Goal: Information Seeking & Learning: Check status

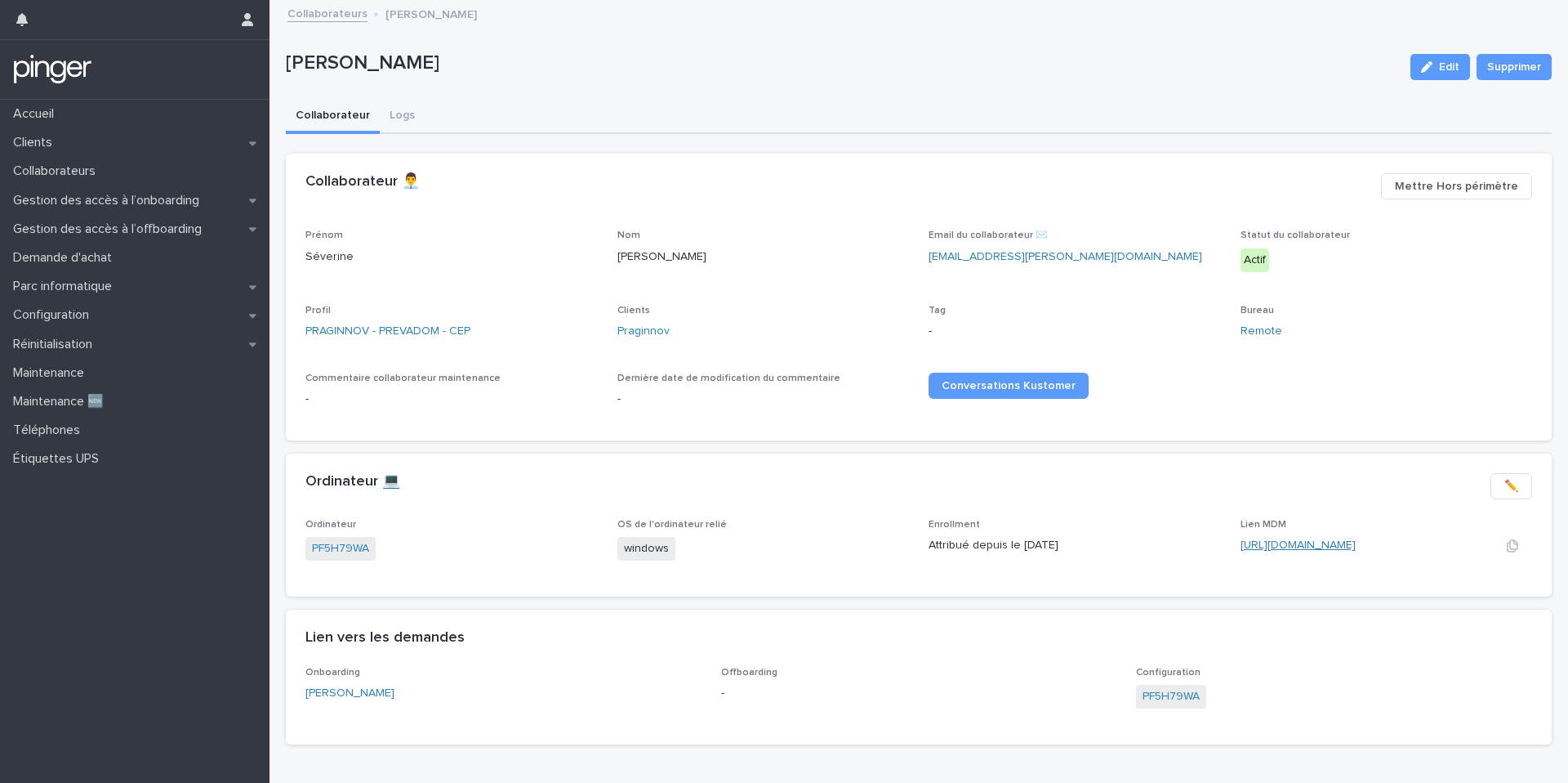
click at [1276, 550] on link "[URL][DOMAIN_NAME]" at bounding box center [1298, 545] width 115 height 12
click at [656, 331] on link "Praginnov" at bounding box center [643, 331] width 52 height 17
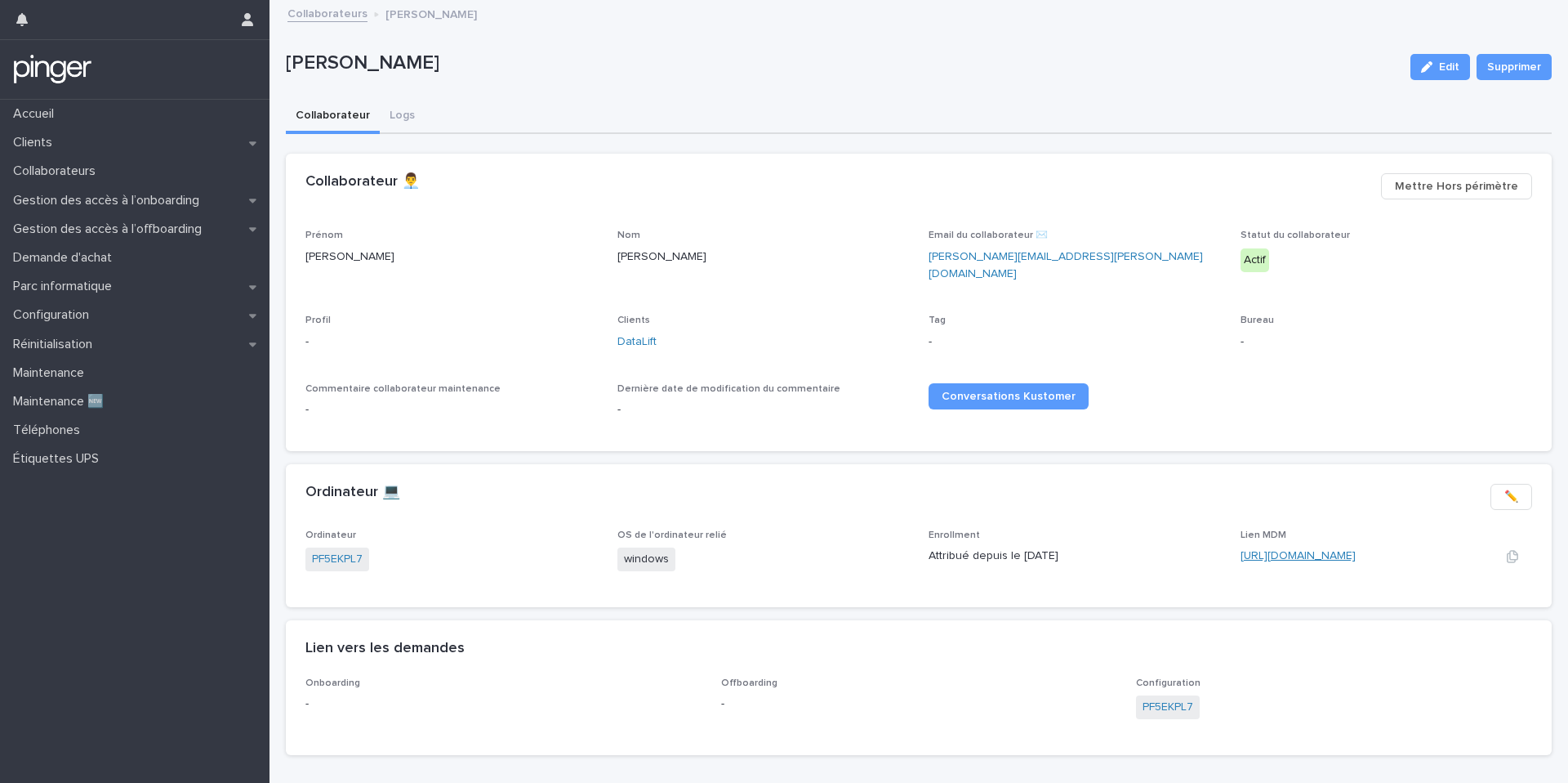
click at [1274, 550] on link "https://eu.ninjarmm.com/#/deviceDashboard/5710/overview" at bounding box center [1298, 556] width 115 height 12
click at [161, 197] on p "Gestion des accès à l’onboarding" at bounding box center [109, 201] width 205 height 16
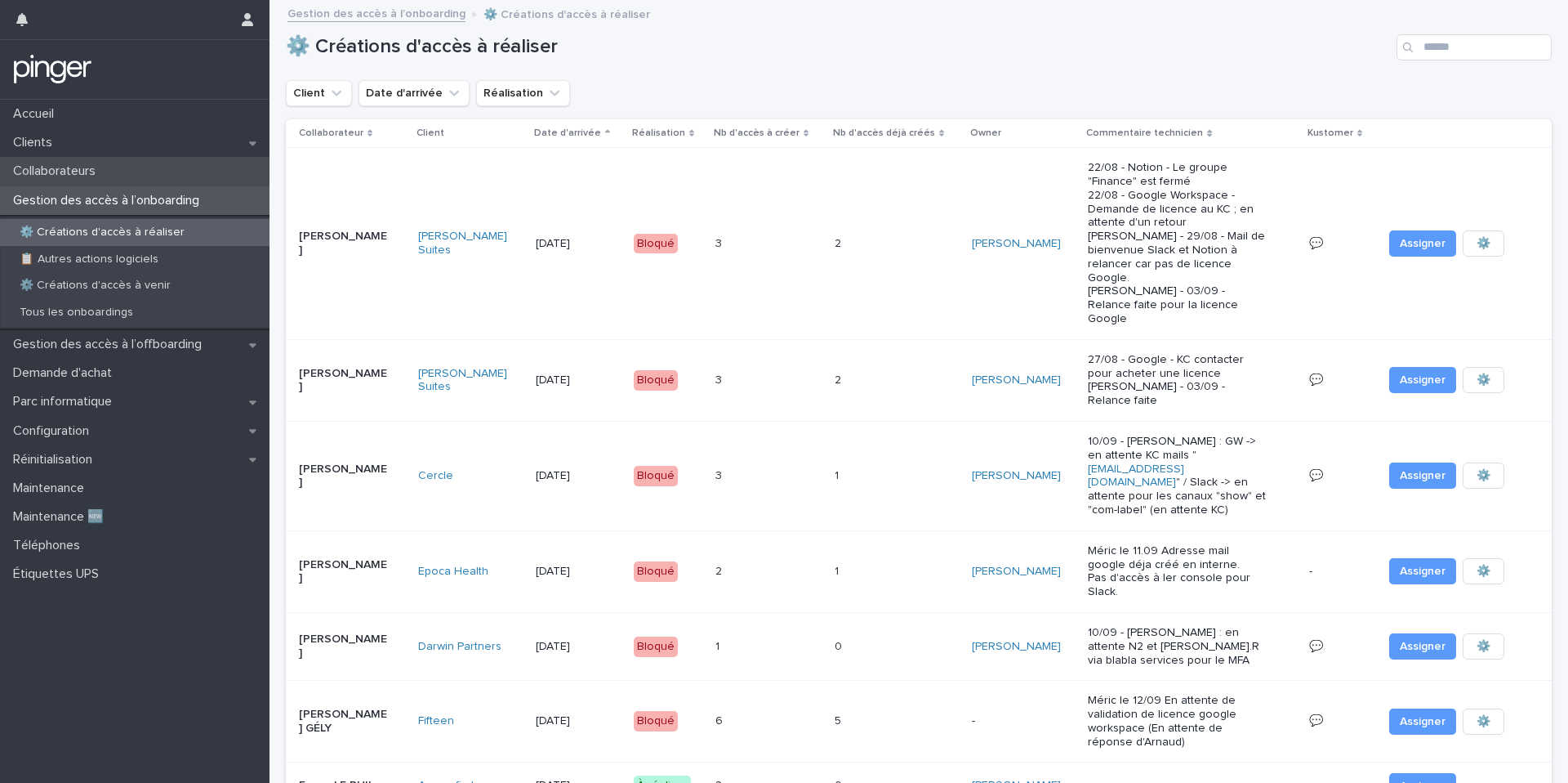
click at [179, 174] on div "Collaborateurs" at bounding box center [135, 170] width 269 height 29
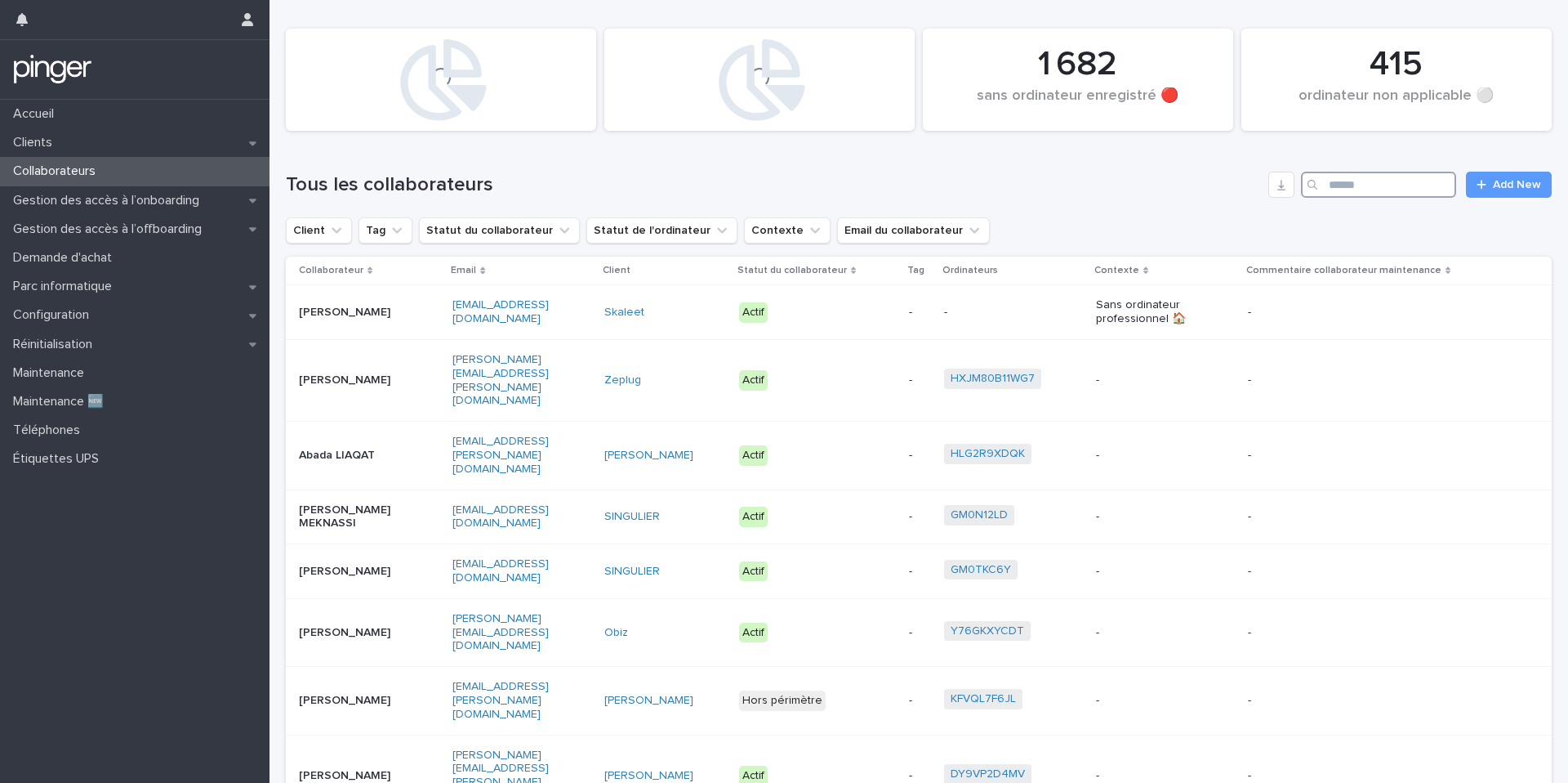
click at [1393, 191] on input "Search" at bounding box center [1378, 184] width 155 height 27
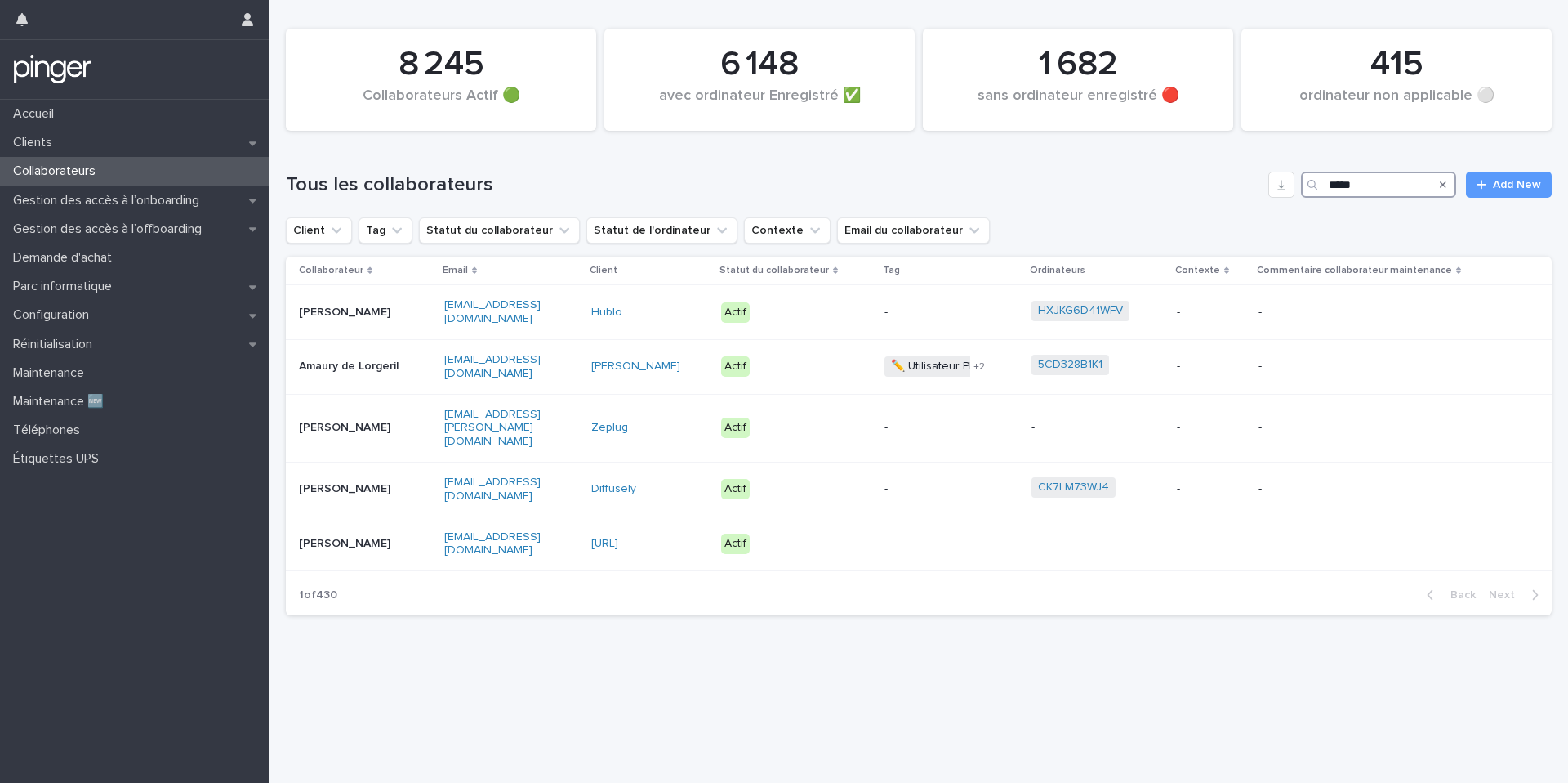
type input "******"
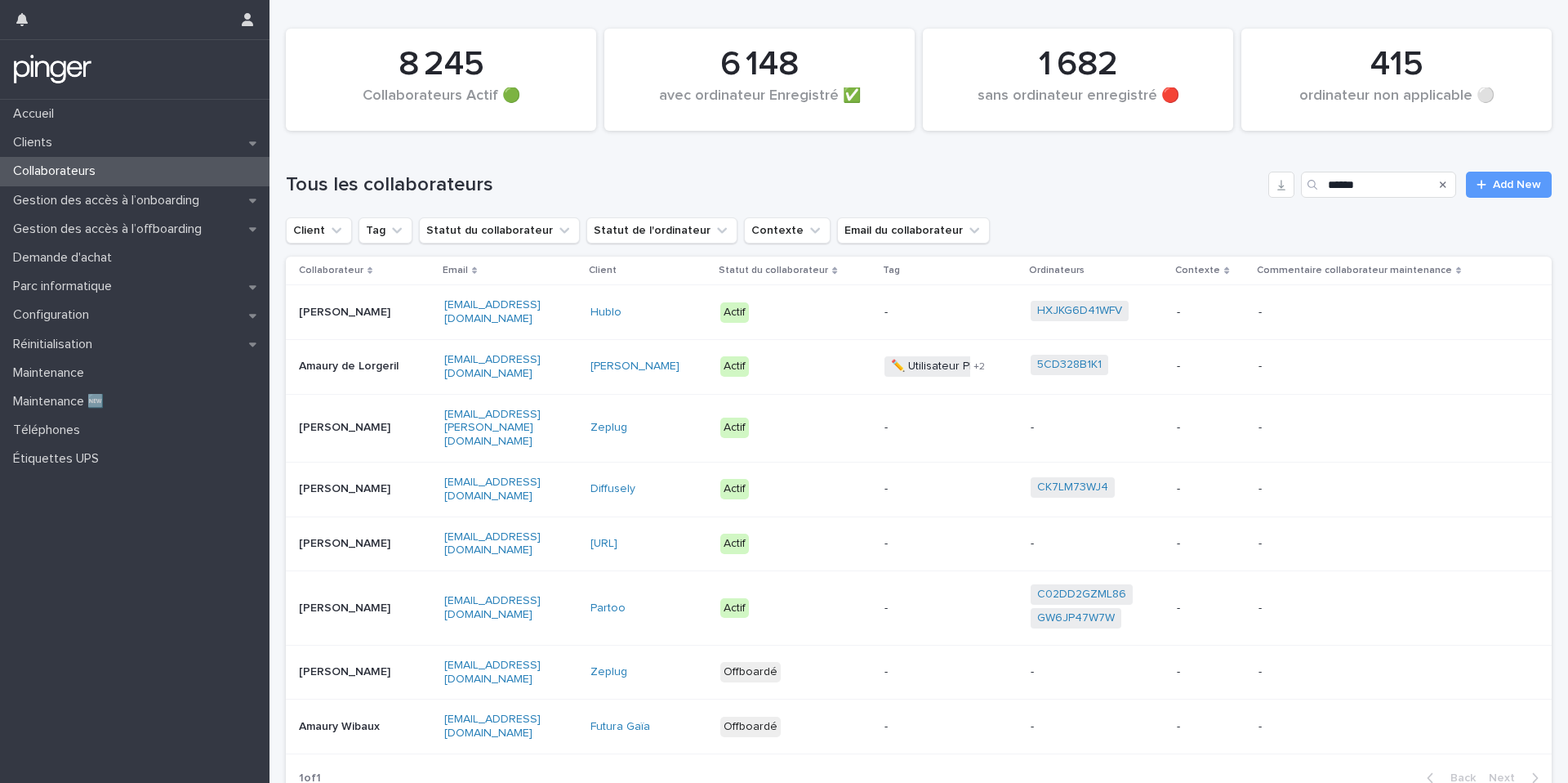
click at [426, 484] on div "Amaury Gavaudan" at bounding box center [365, 488] width 133 height 27
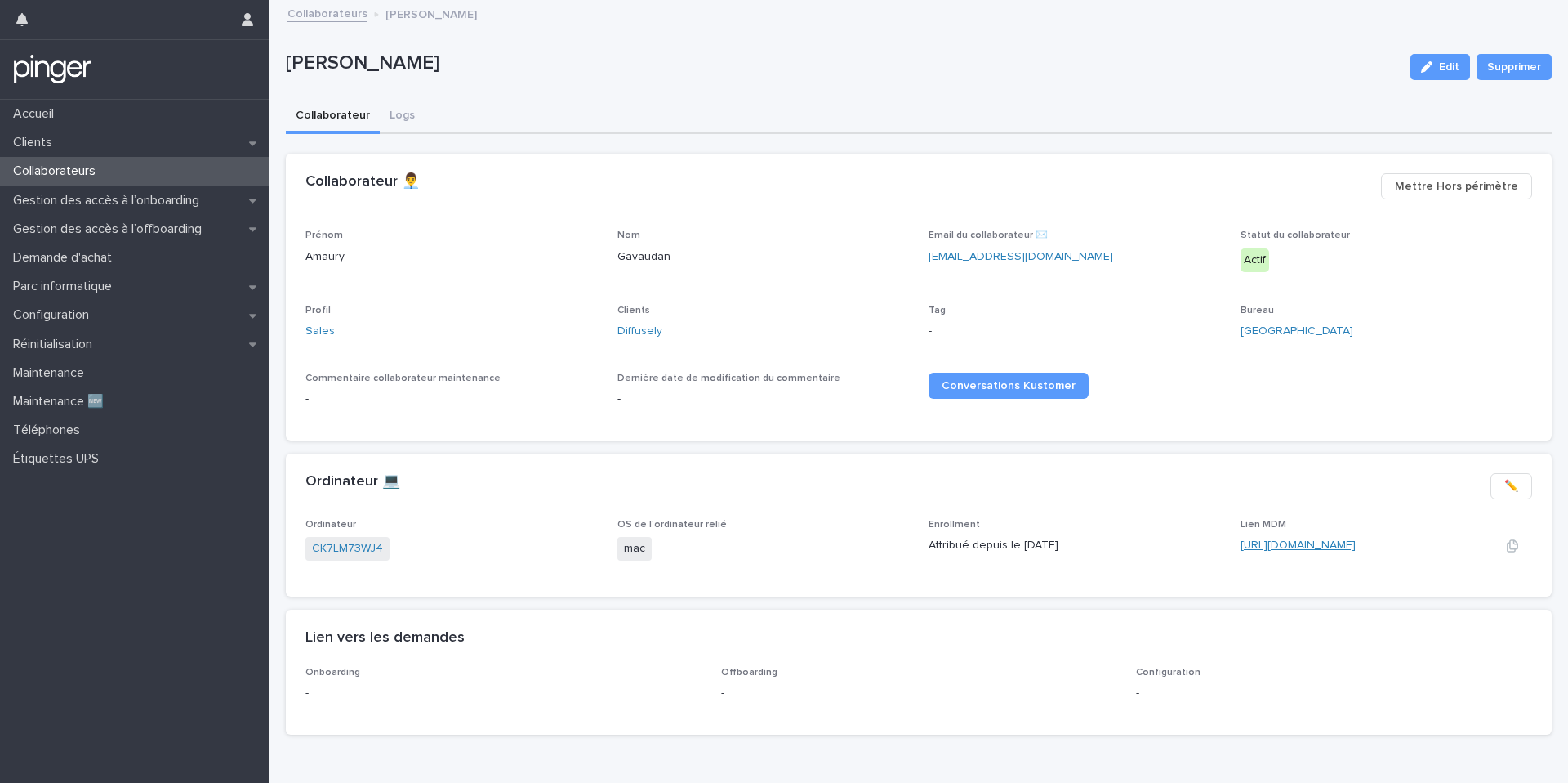
click at [1325, 542] on link "https://app.addigy.com/devices/e7e5f00a-67c3-4f75-93e2-e9fb5c51ab19" at bounding box center [1298, 545] width 115 height 12
click at [1356, 547] on link "https://app.addigy.com/devices/f33441a2-5548-4e17-af33-3899debf8776" at bounding box center [1298, 545] width 115 height 12
click at [1267, 543] on link "[URL][DOMAIN_NAME]" at bounding box center [1298, 545] width 115 height 12
click at [1316, 548] on link "[URL][DOMAIN_NAME]" at bounding box center [1298, 545] width 115 height 12
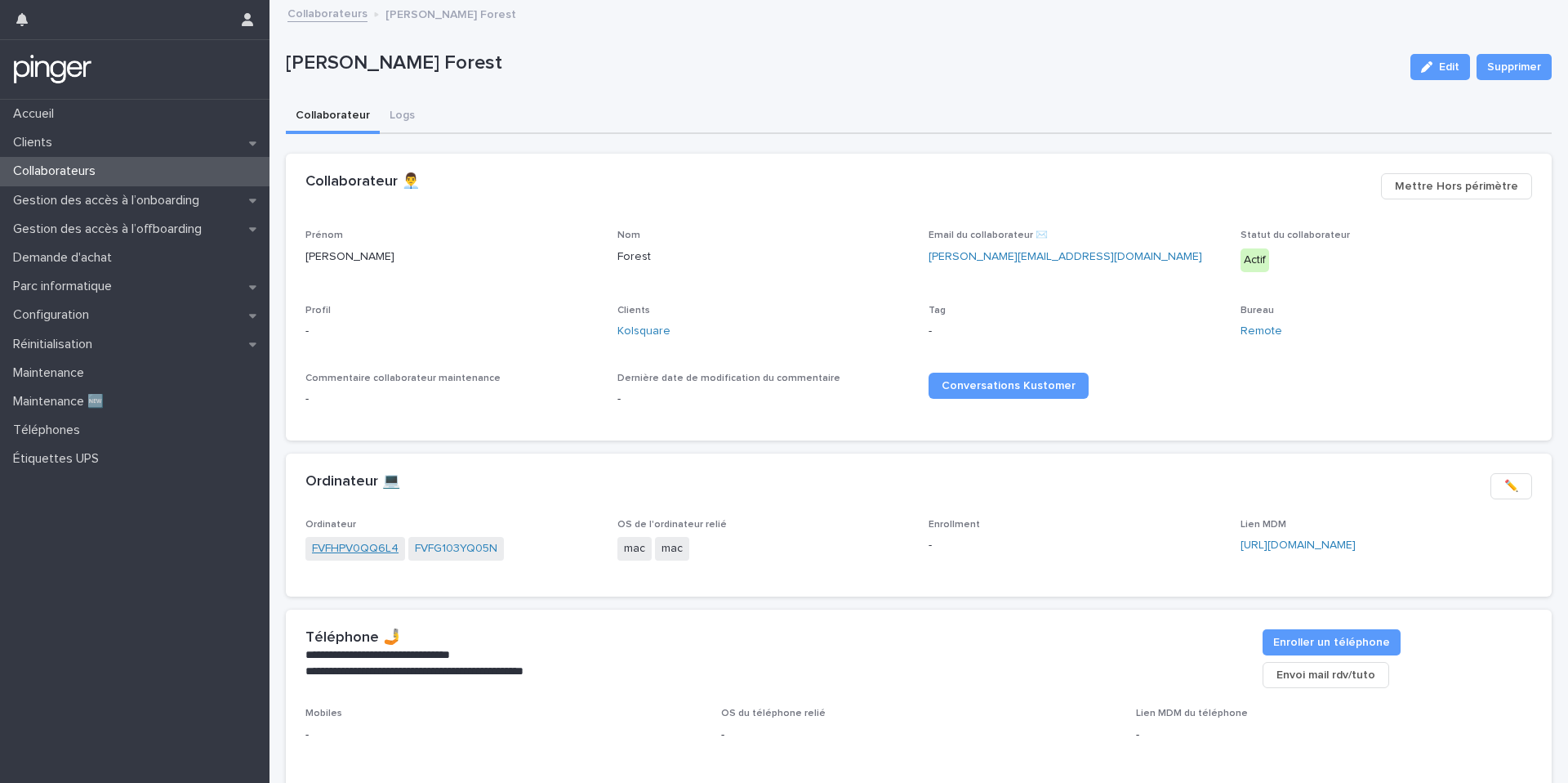
click at [355, 554] on link "FVFHPV0QQ6L4" at bounding box center [355, 548] width 87 height 17
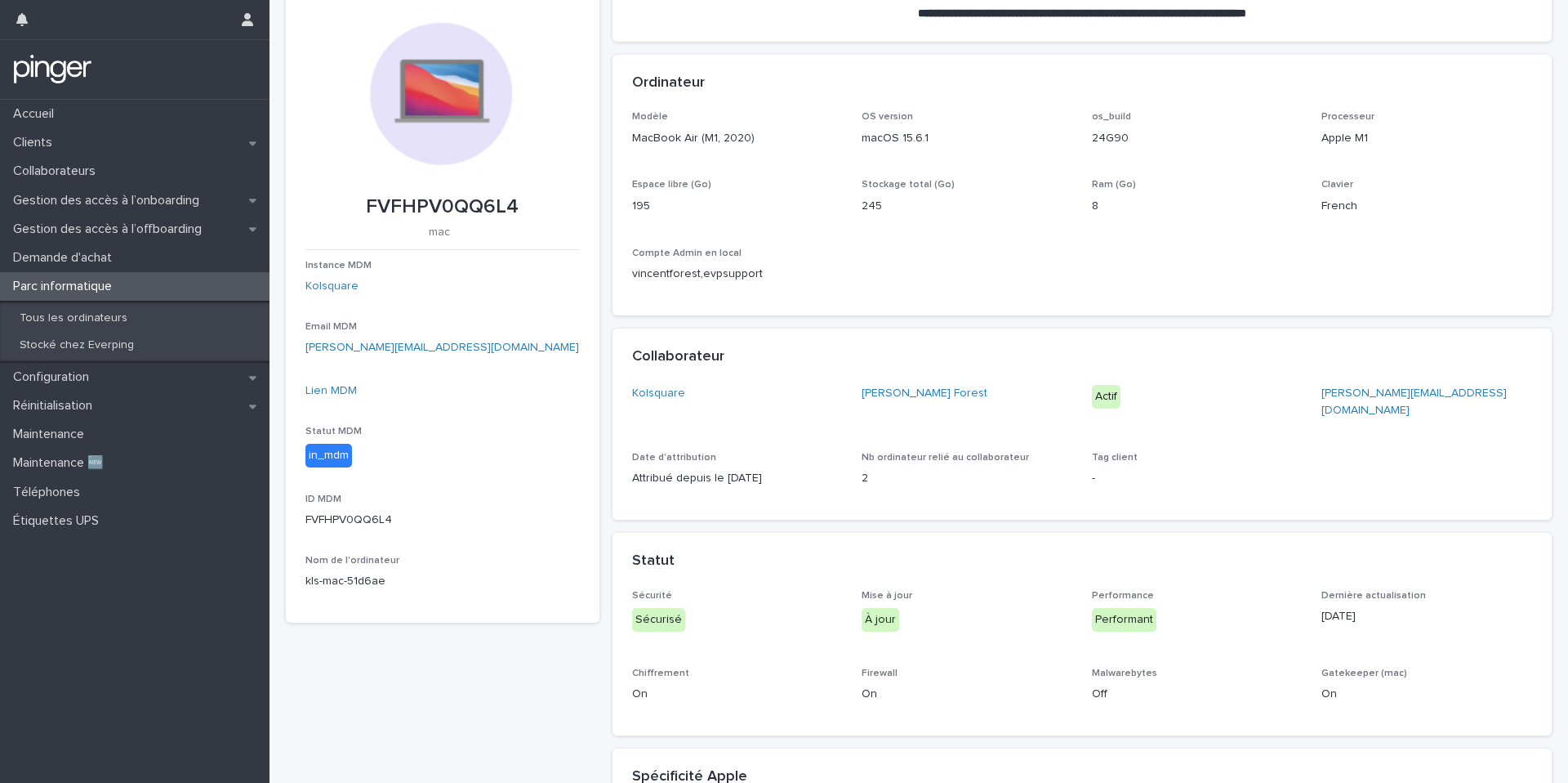
scroll to position [171, 0]
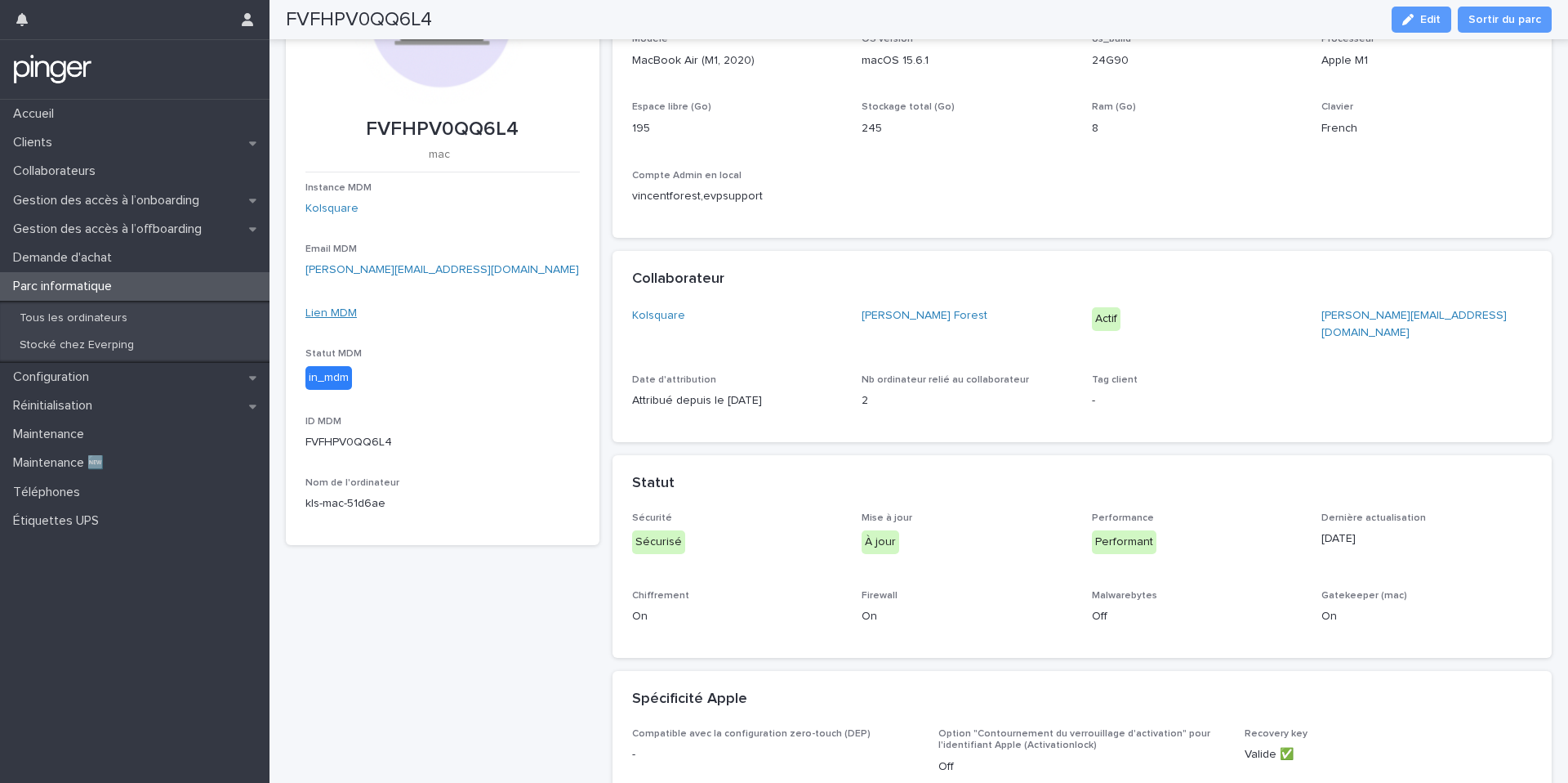
click at [339, 311] on link "Lien MDM" at bounding box center [331, 313] width 51 height 12
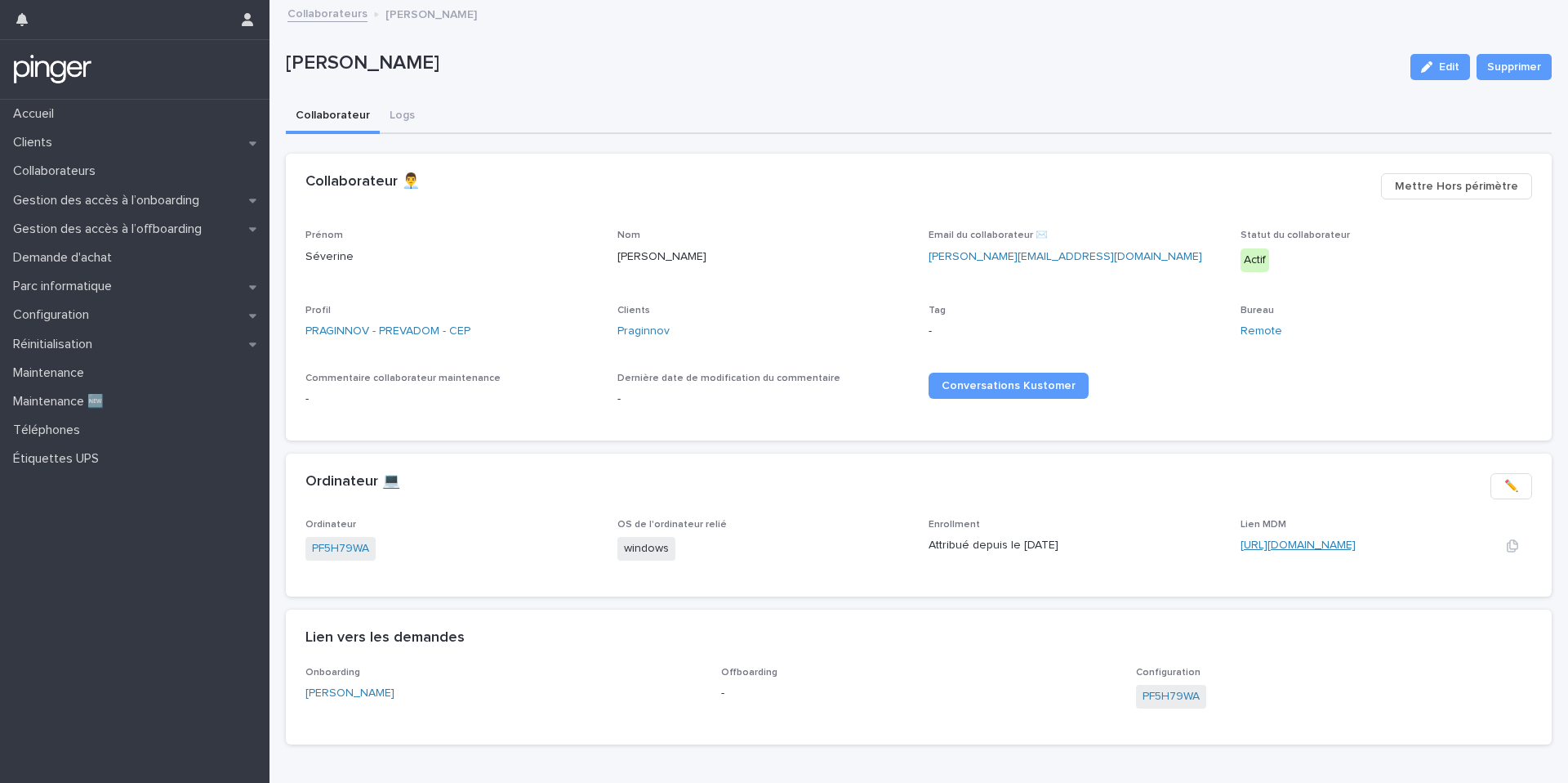
click at [1280, 546] on link "https://eu.ninjarmm.com/#/deviceDashboard/6010/overview" at bounding box center [1298, 545] width 115 height 12
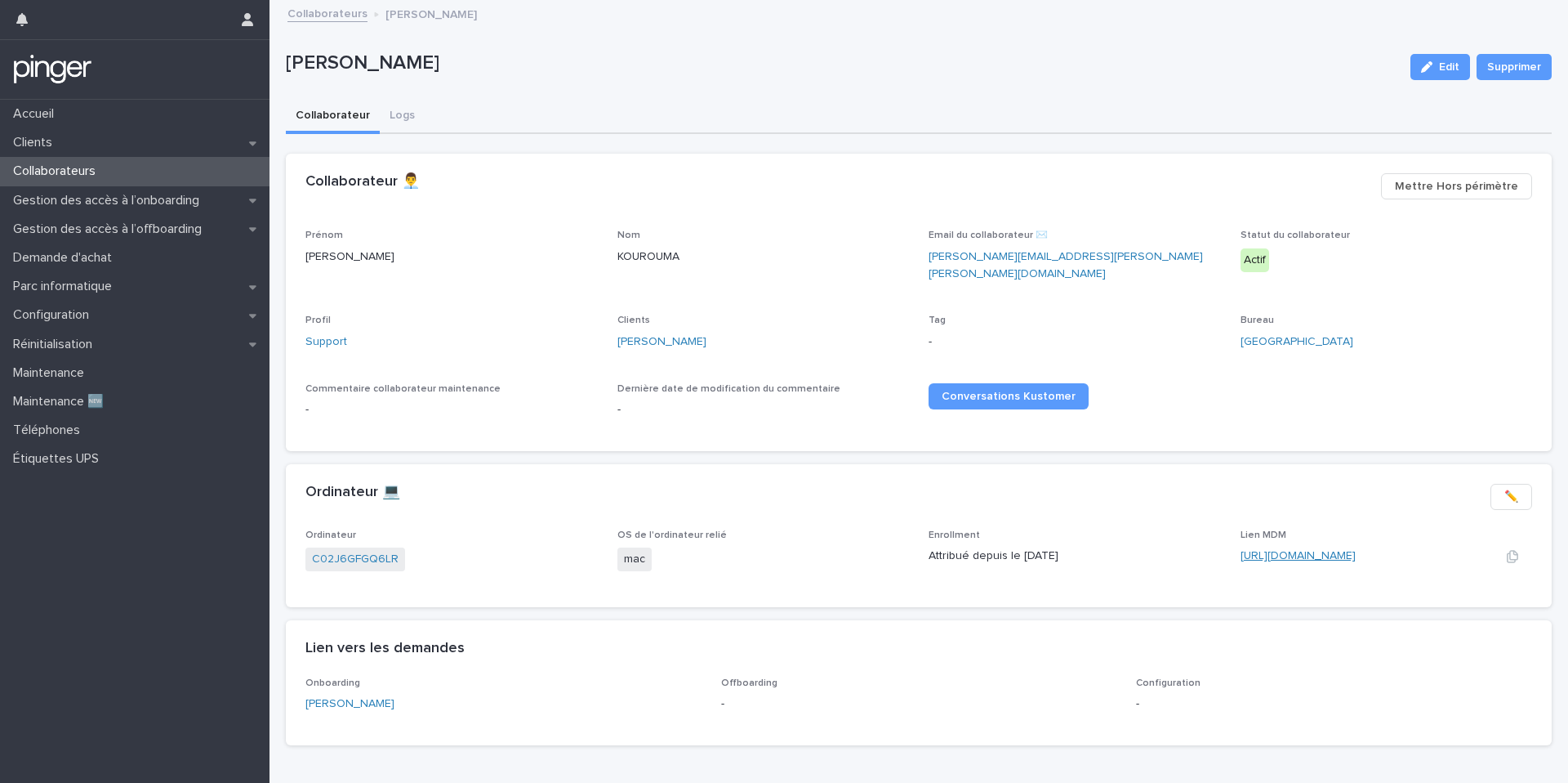
click at [1306, 550] on link "[URL][DOMAIN_NAME]" at bounding box center [1298, 556] width 115 height 12
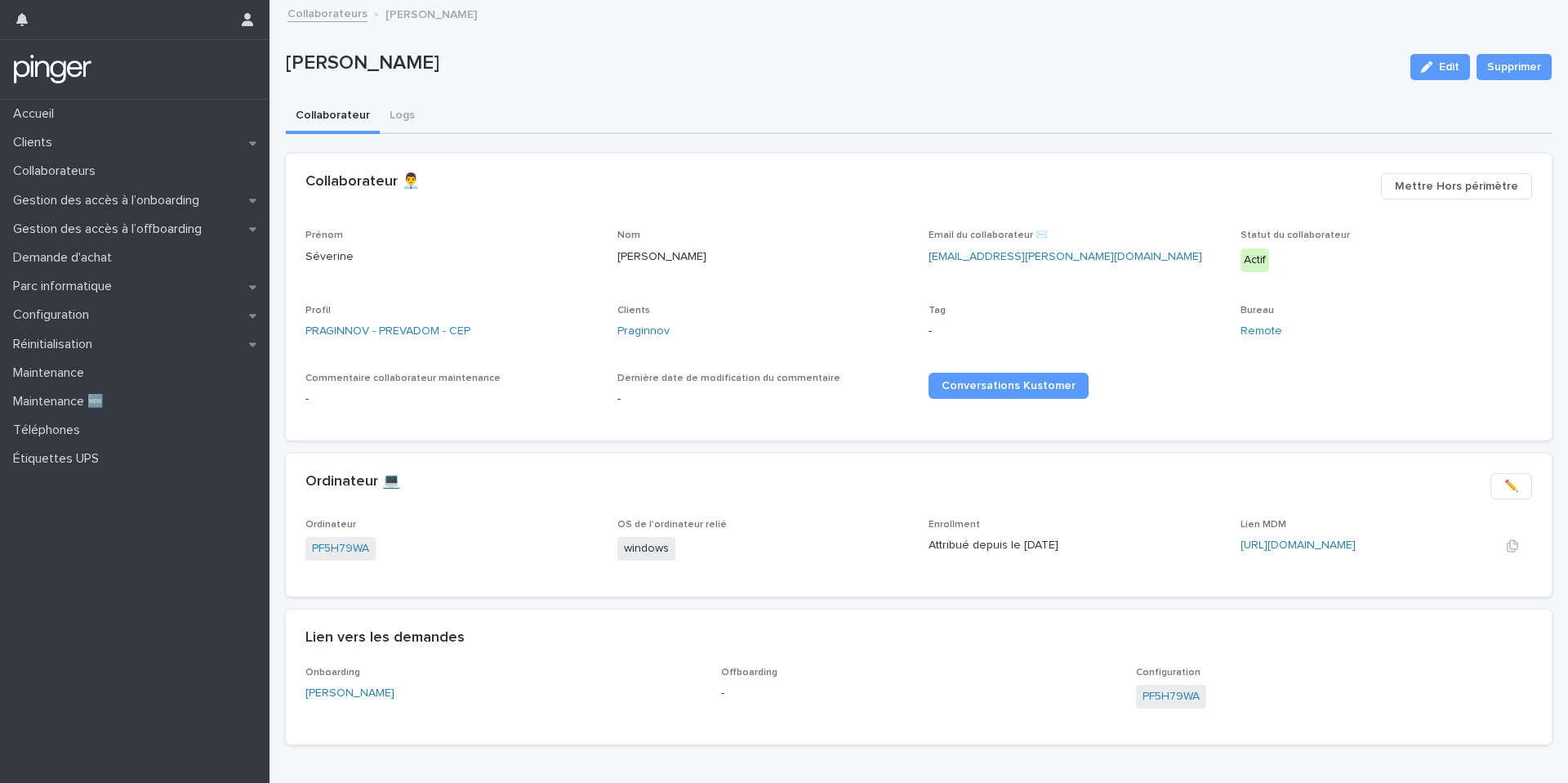
click at [1284, 552] on div "[URL][DOMAIN_NAME]" at bounding box center [1358, 545] width 234 height 17
click at [1288, 546] on link "[URL][DOMAIN_NAME]" at bounding box center [1298, 545] width 115 height 12
click at [125, 180] on div "Collaborateurs" at bounding box center [135, 170] width 269 height 29
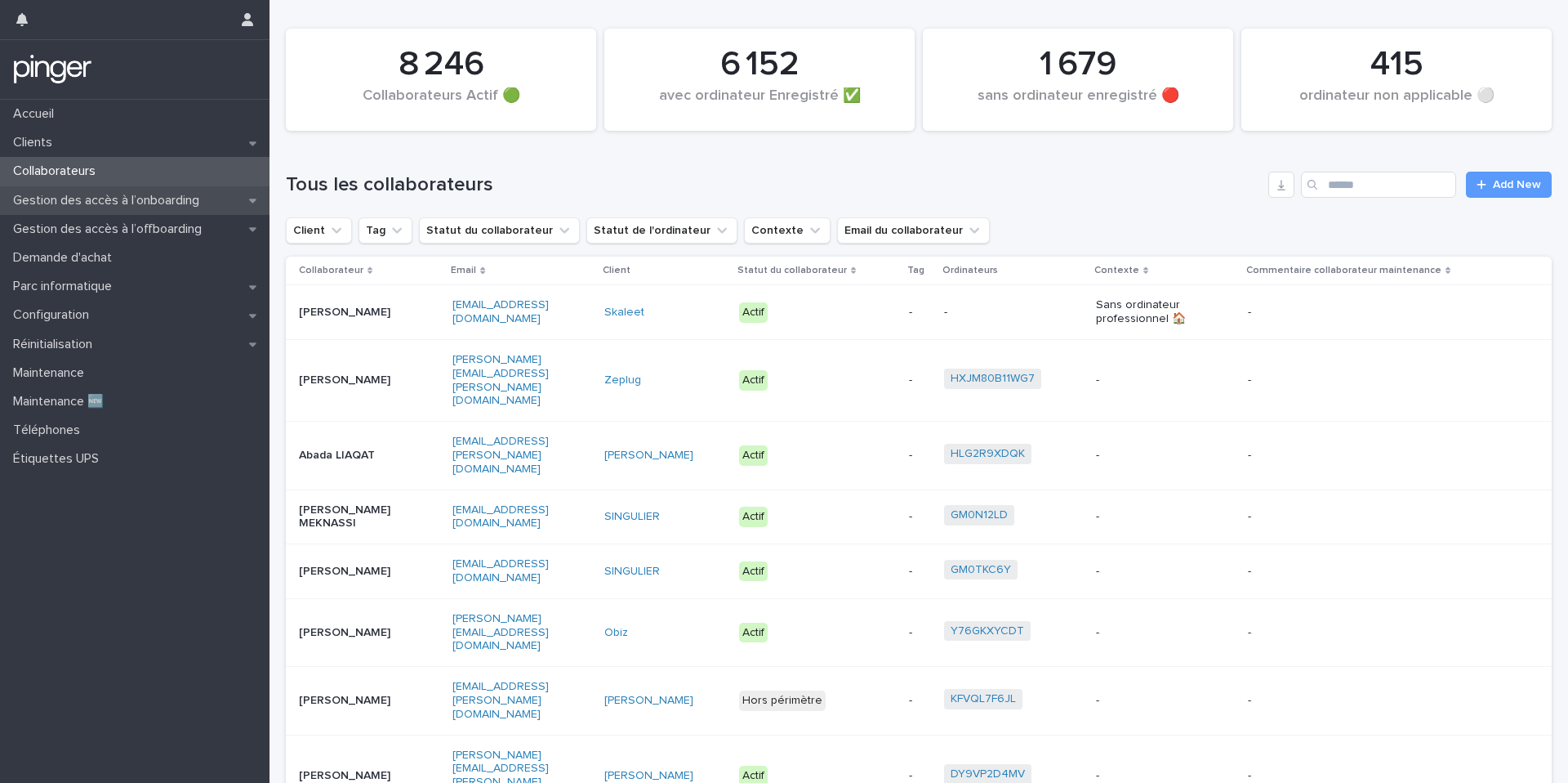
click at [161, 212] on div "Gestion des accès à l’onboarding" at bounding box center [135, 200] width 269 height 29
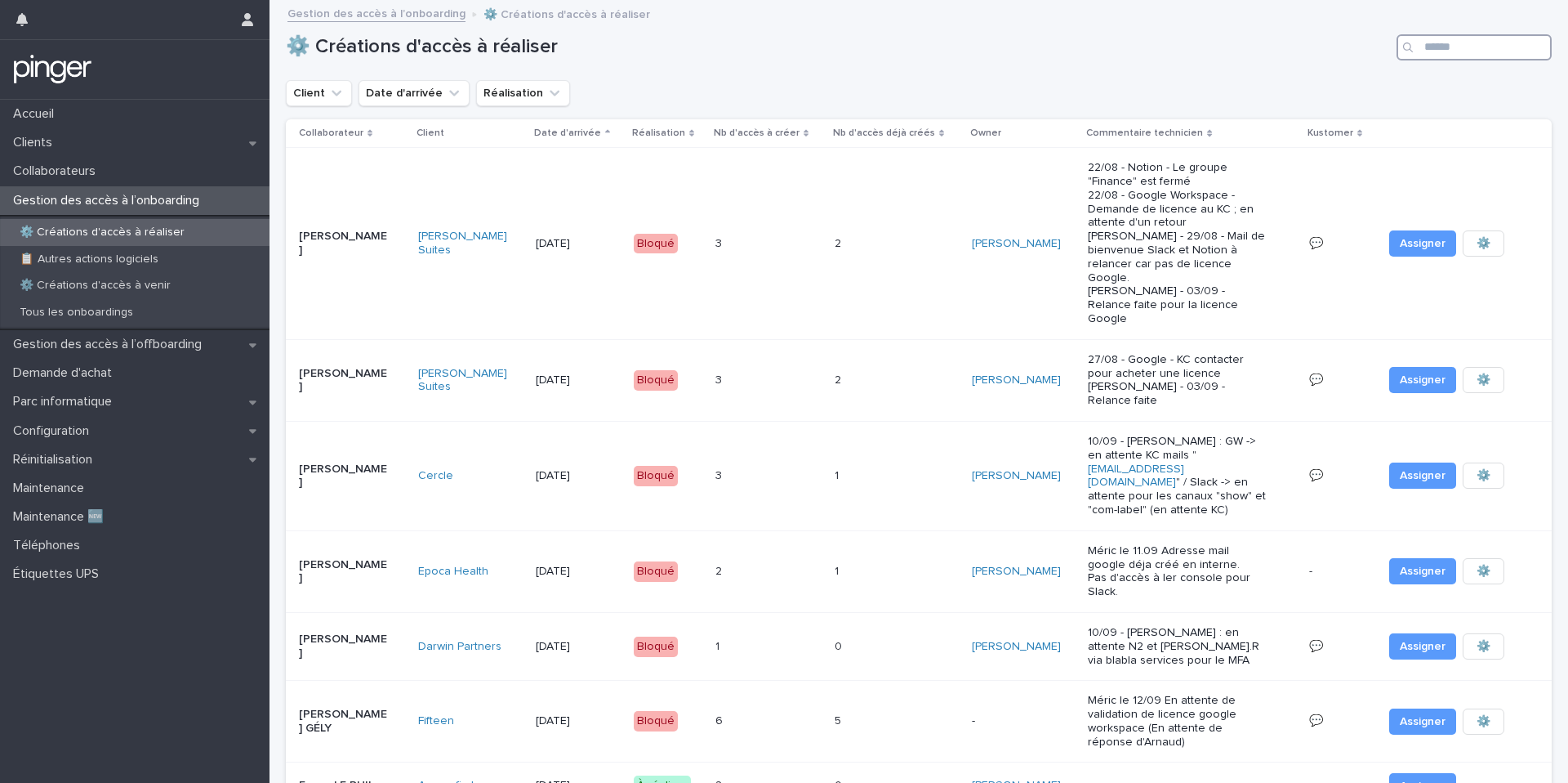
click at [1469, 46] on input "Search" at bounding box center [1474, 47] width 155 height 27
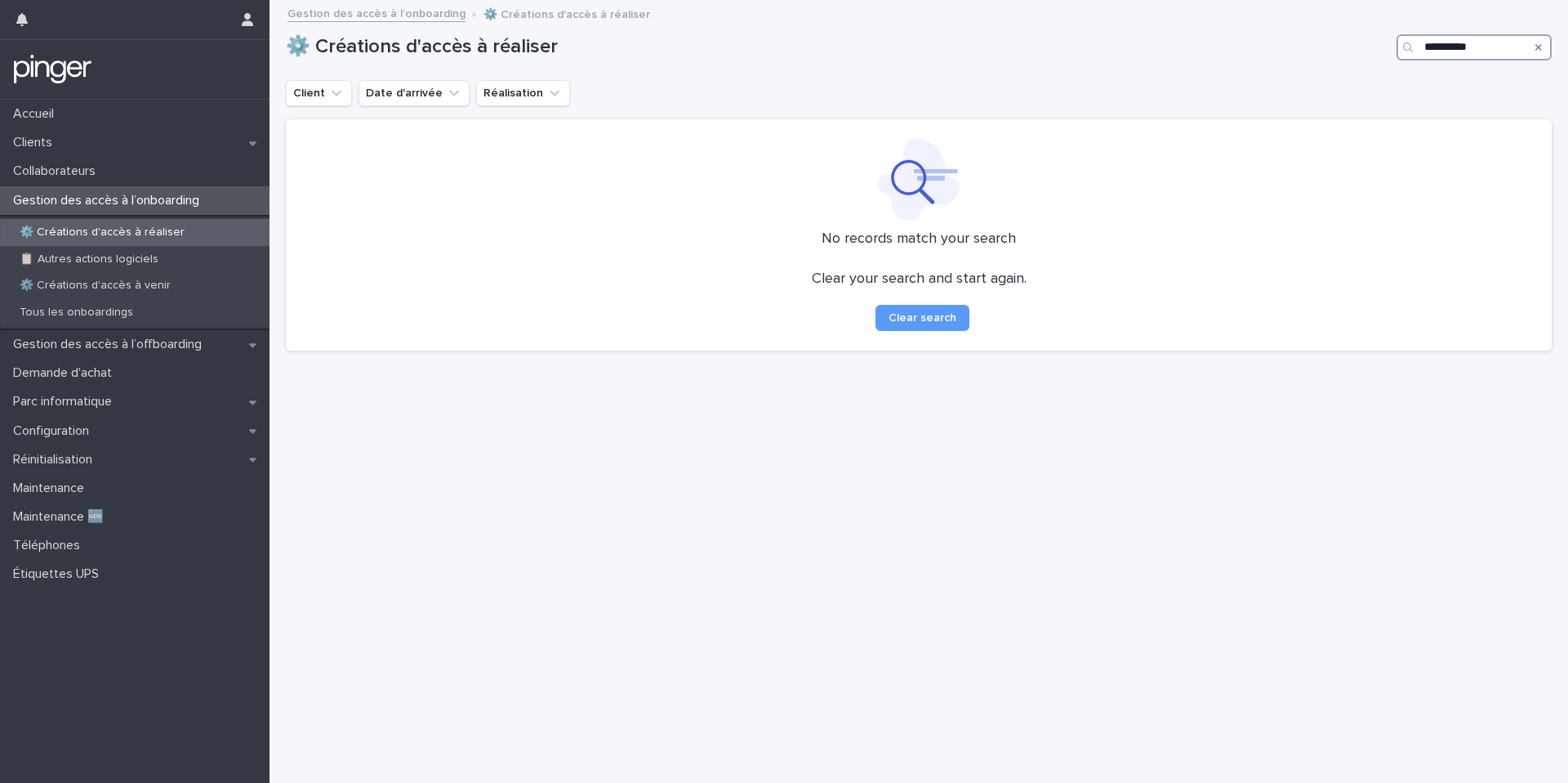
type input "**********"
click at [178, 307] on div "Tous les onboardings" at bounding box center [135, 312] width 269 height 27
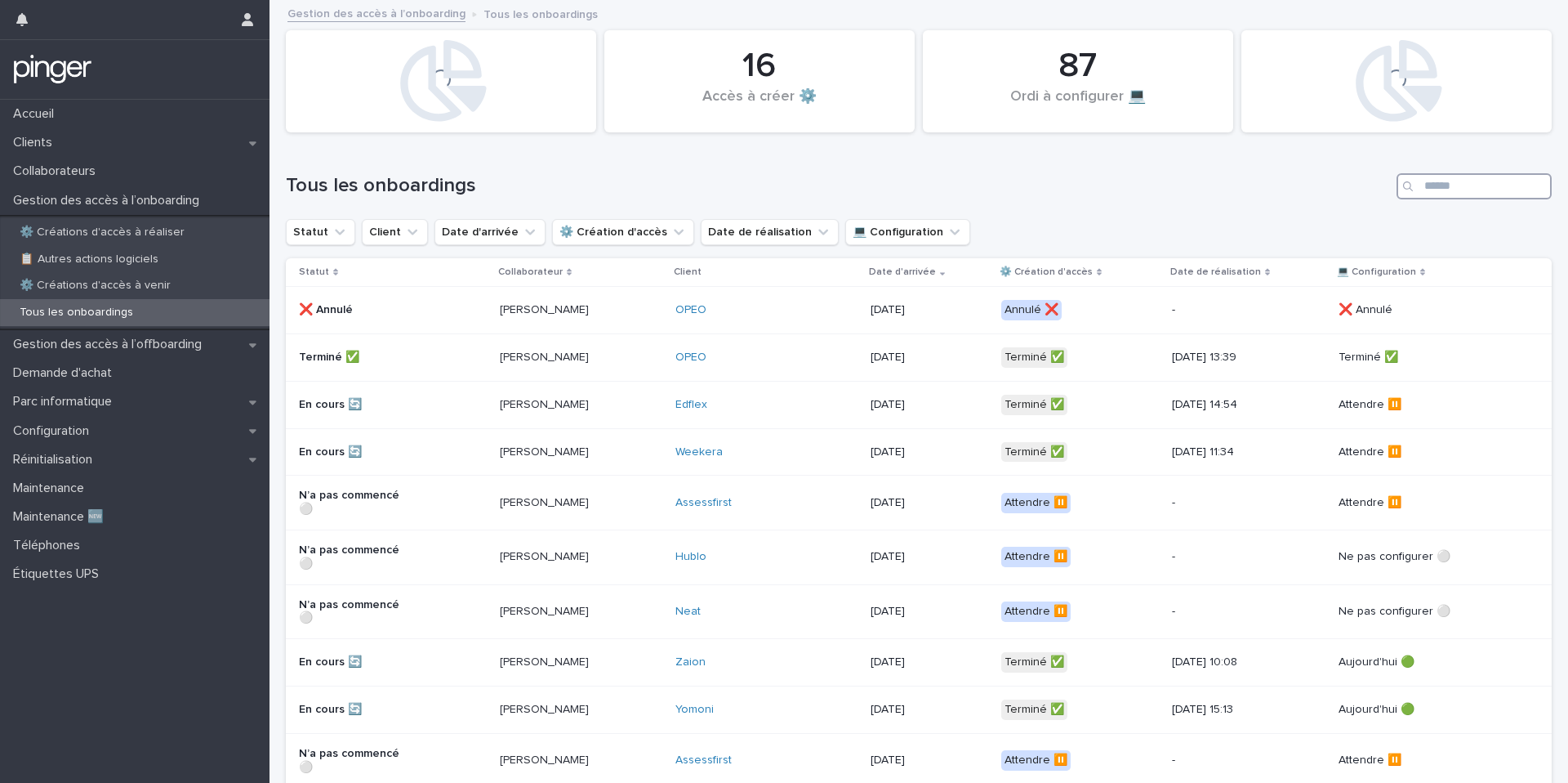
click at [1442, 191] on input "Search" at bounding box center [1474, 186] width 155 height 27
type input "*********"
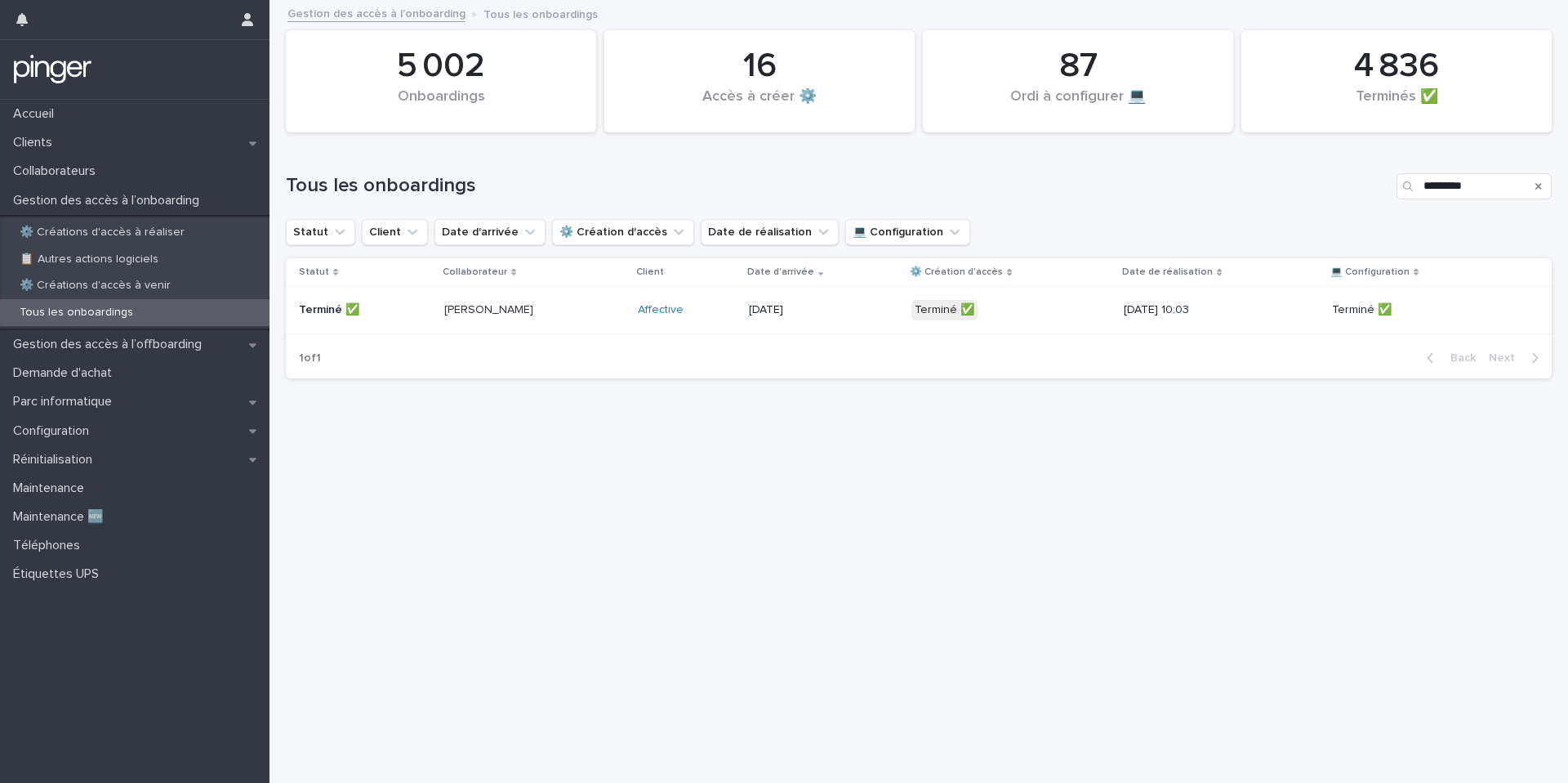
click at [1089, 307] on div "Terminé ✅" at bounding box center [1011, 310] width 200 height 33
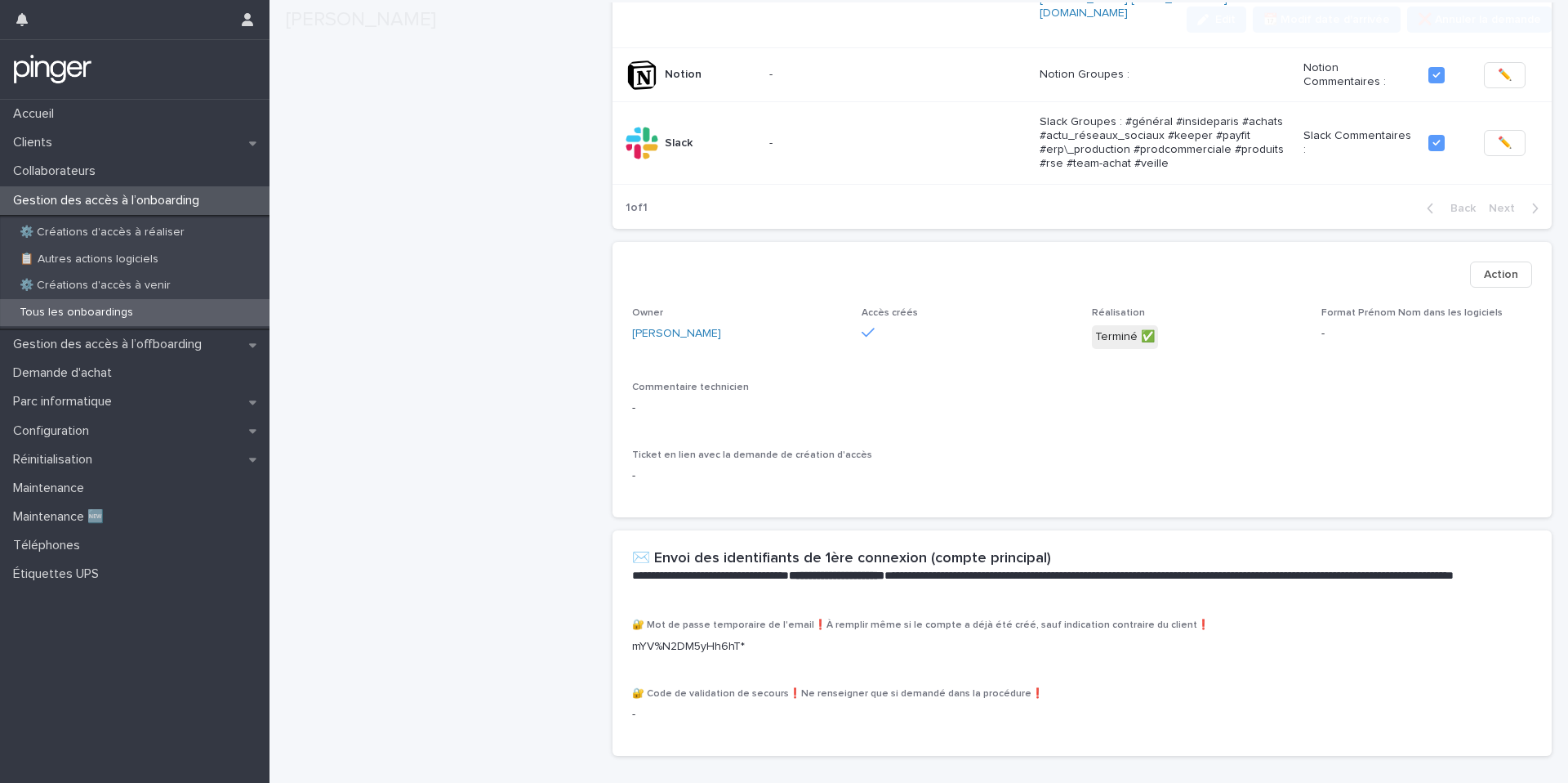
scroll to position [494, 0]
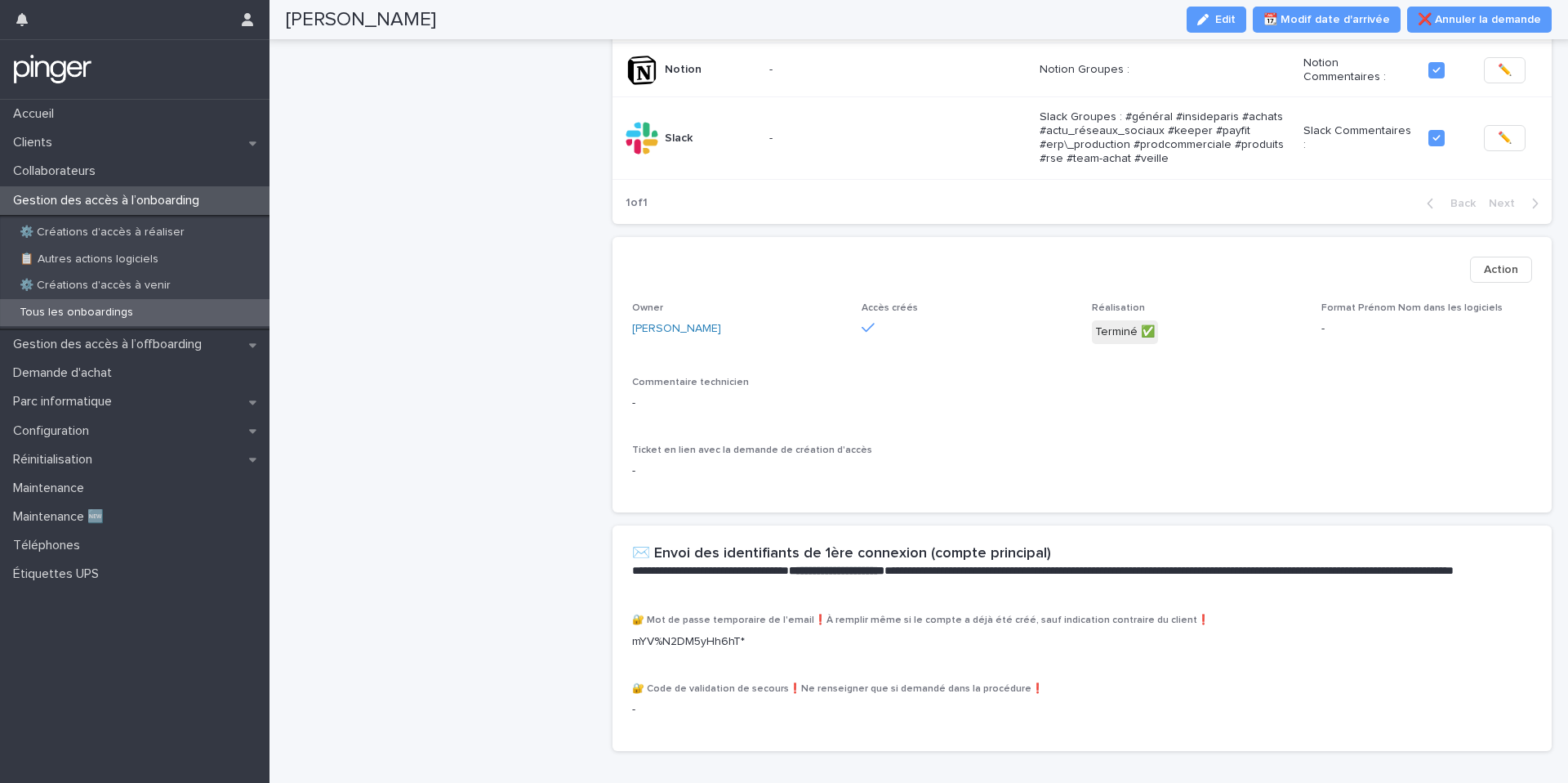
click at [732, 633] on p "mYV%N2DM5yHh6hT*" at bounding box center [1081, 641] width 900 height 17
copy p "mYV%N2DM5yHh6hT*"
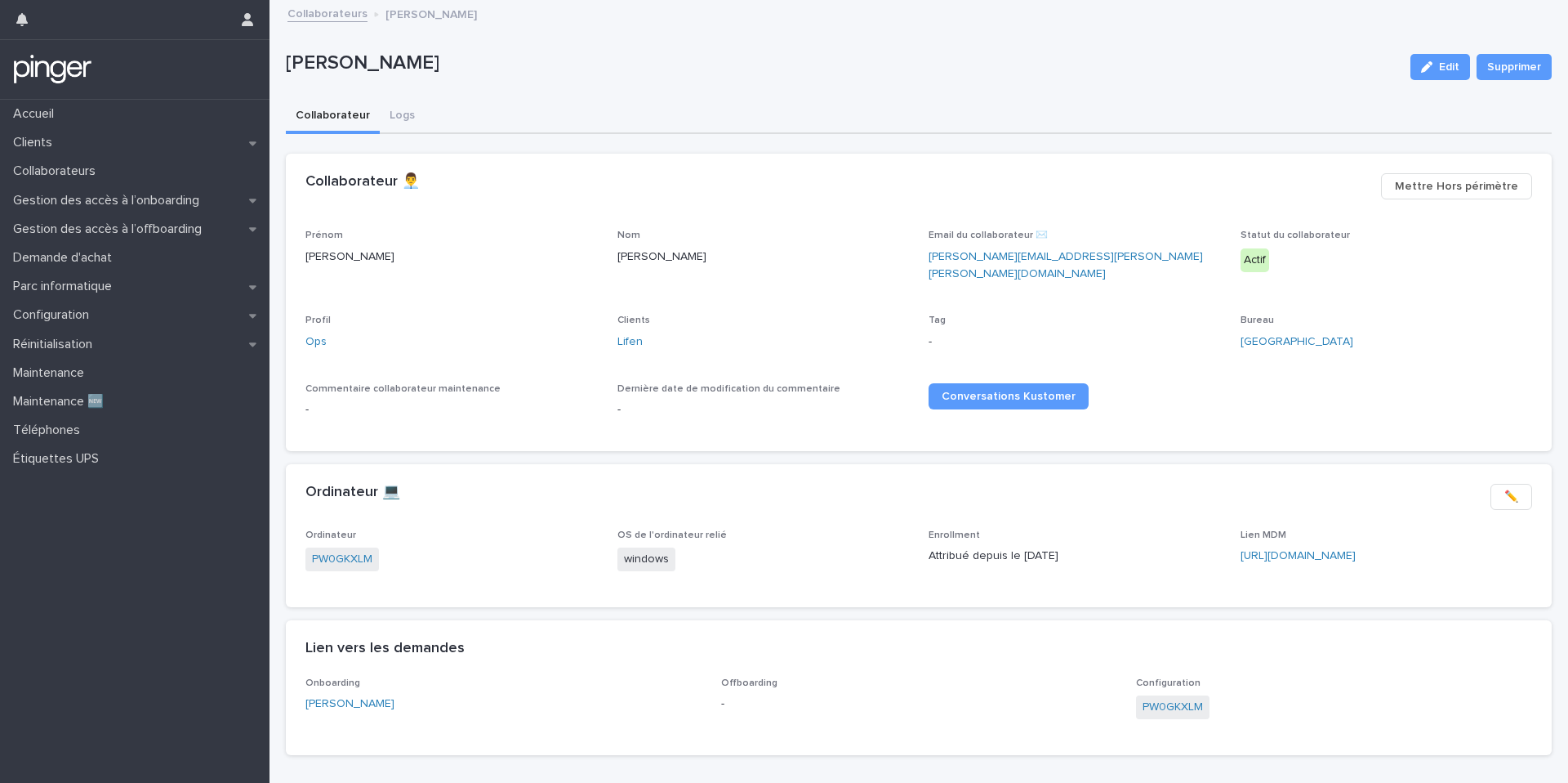
scroll to position [42, 0]
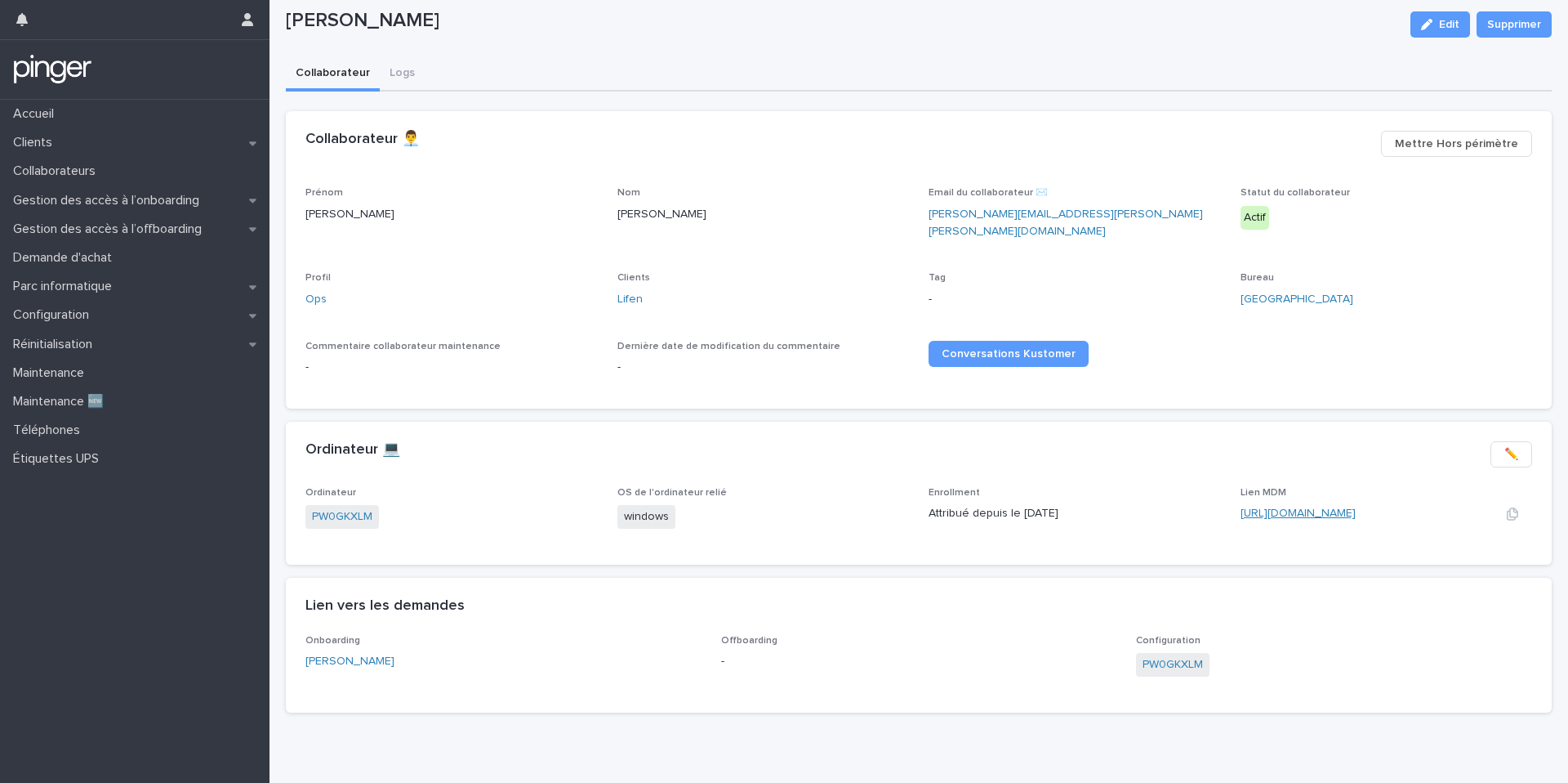
click at [1299, 508] on link "[URL][DOMAIN_NAME]" at bounding box center [1298, 513] width 115 height 12
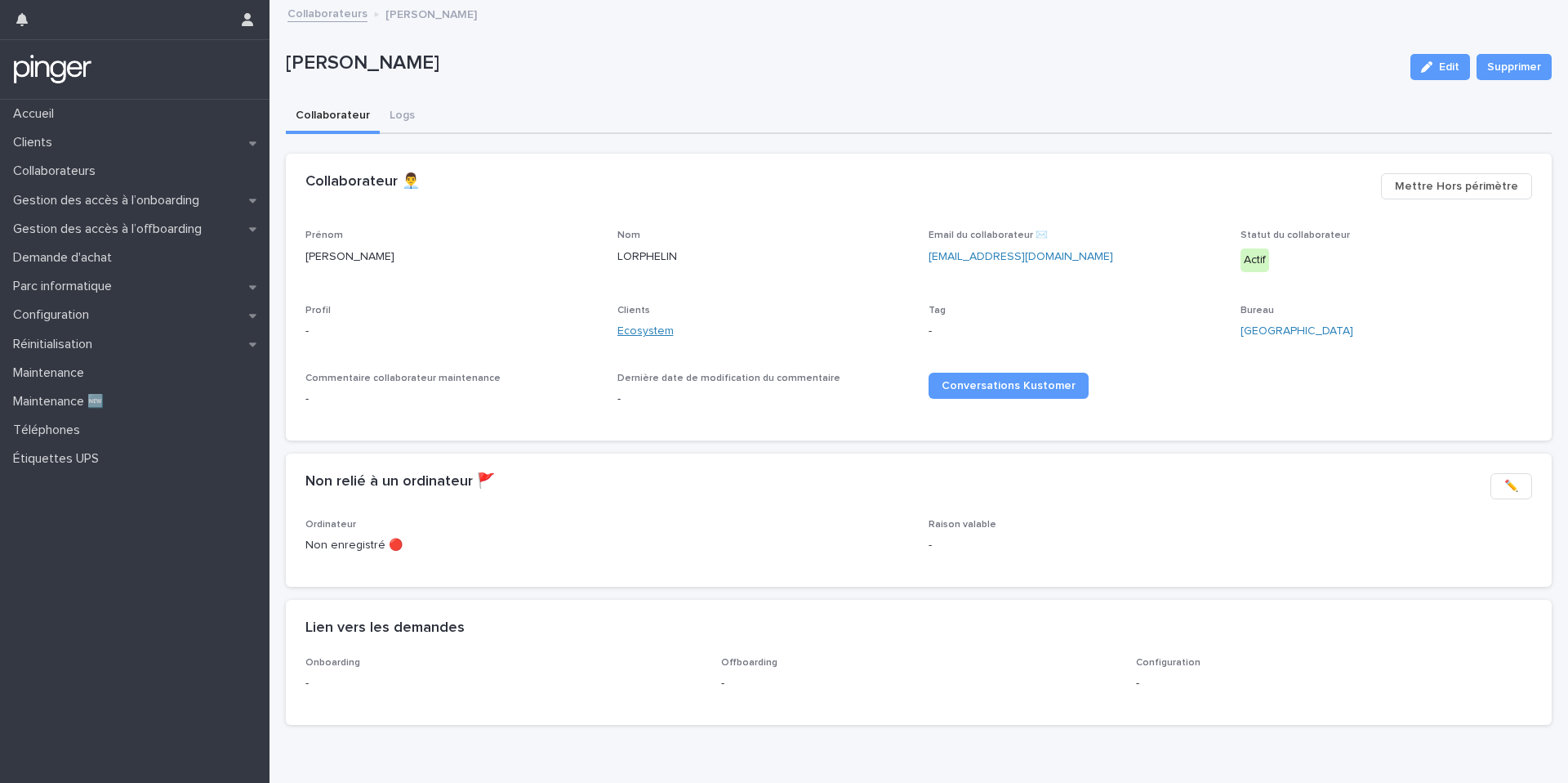
click at [637, 332] on link "Ecosystem" at bounding box center [645, 331] width 56 height 17
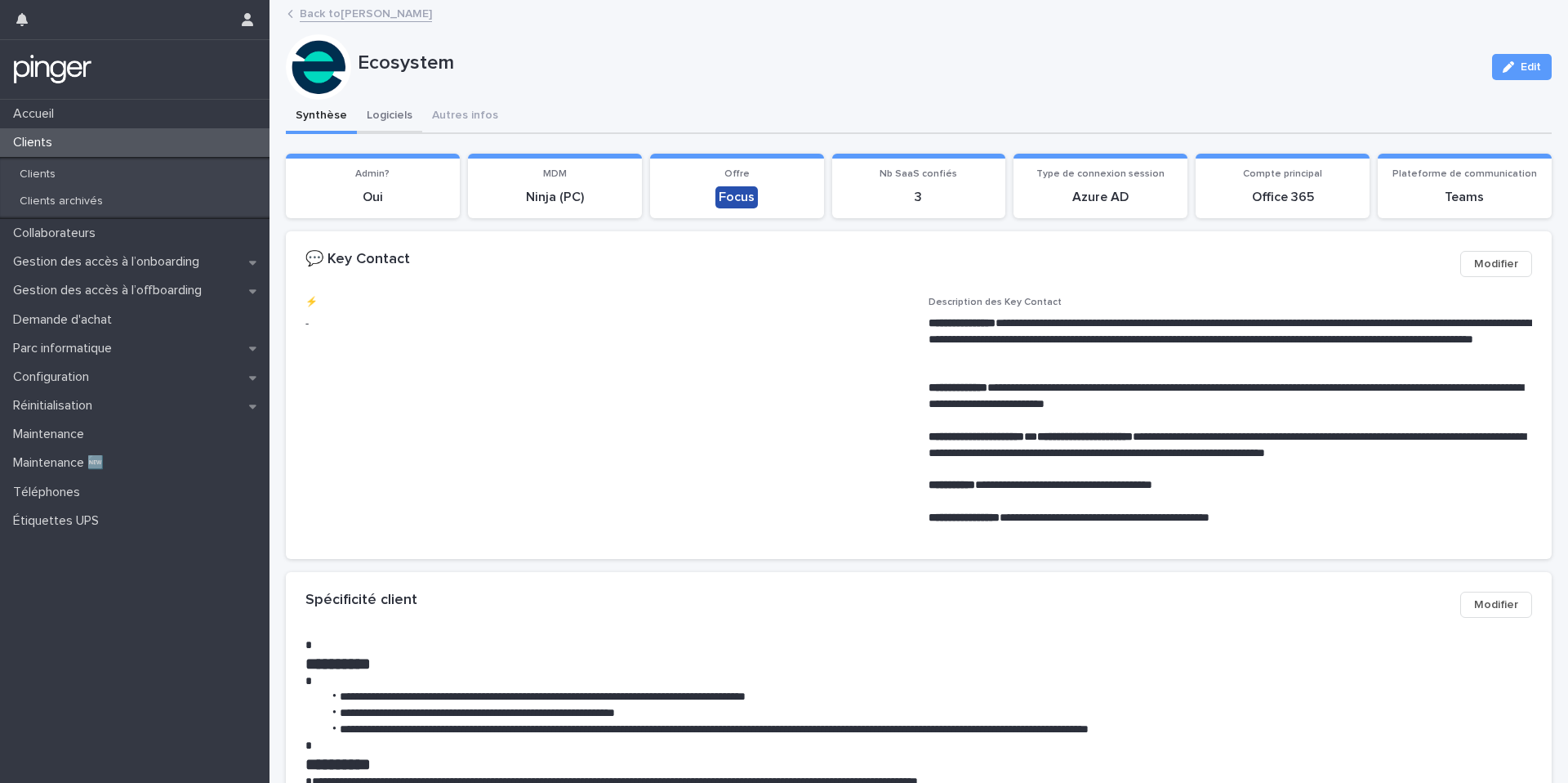
click at [384, 117] on button "Logiciels" at bounding box center [389, 116] width 65 height 34
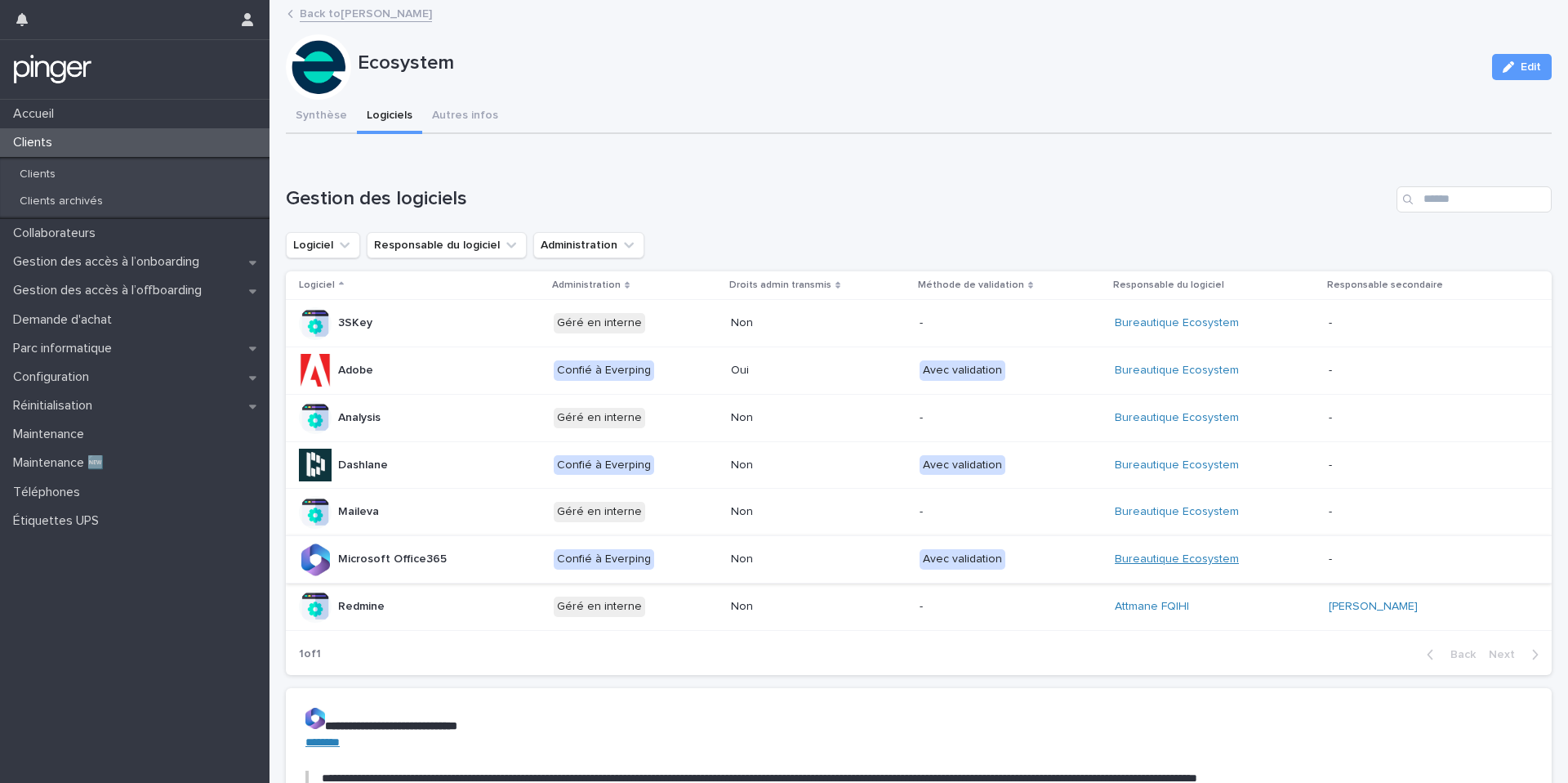
click at [1139, 561] on link "Bureautique Ecosystem" at bounding box center [1177, 559] width 124 height 14
